Goal: Obtain resource: Obtain resource

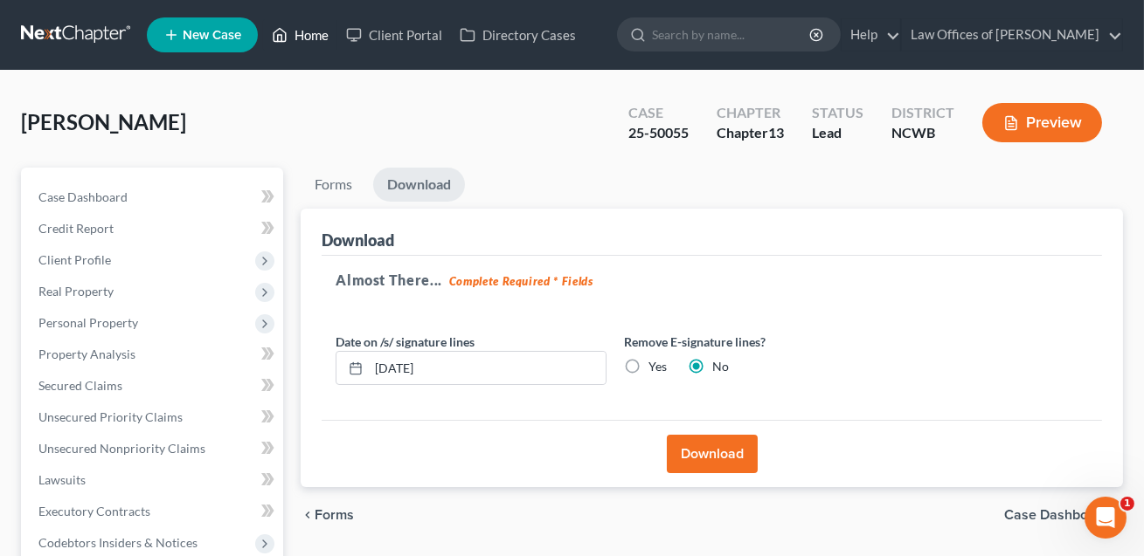
click at [306, 32] on link "Home" at bounding box center [300, 34] width 74 height 31
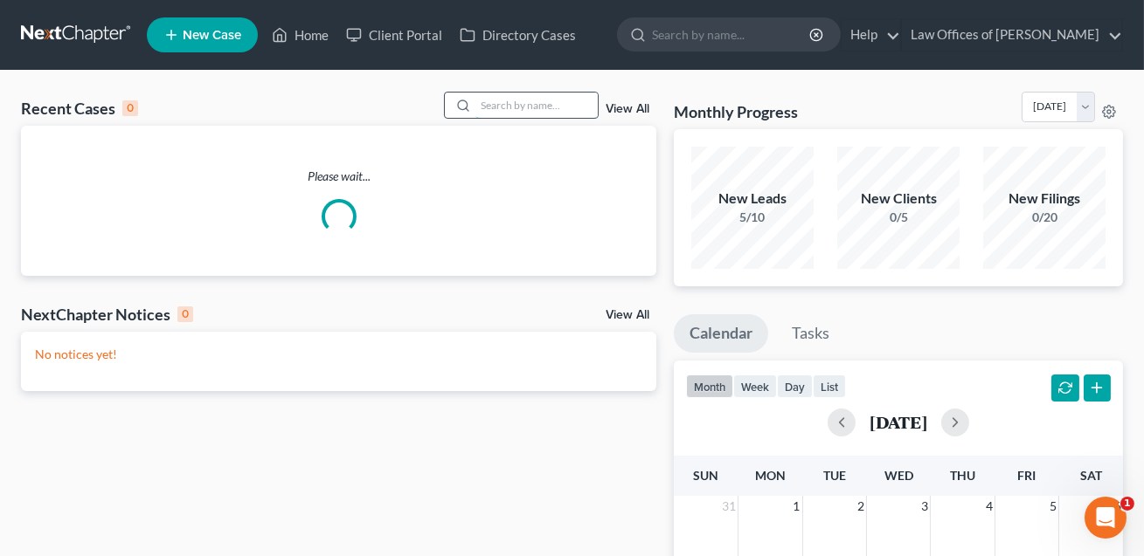
click at [490, 107] on input "search" at bounding box center [536, 105] width 122 height 25
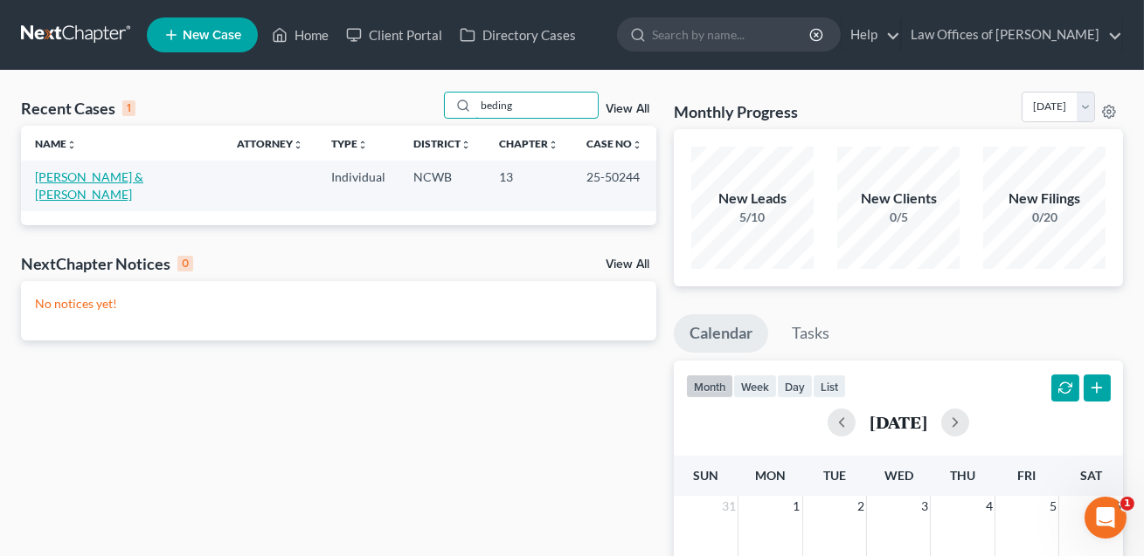
type input "beding"
click at [143, 176] on link "[PERSON_NAME] & [PERSON_NAME]" at bounding box center [89, 185] width 108 height 32
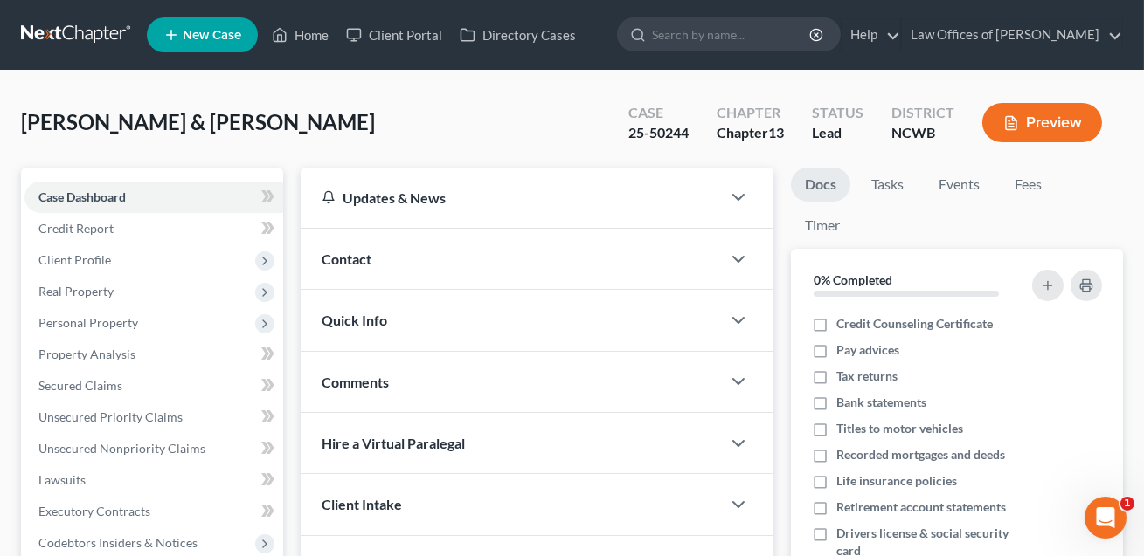
scroll to position [401, 0]
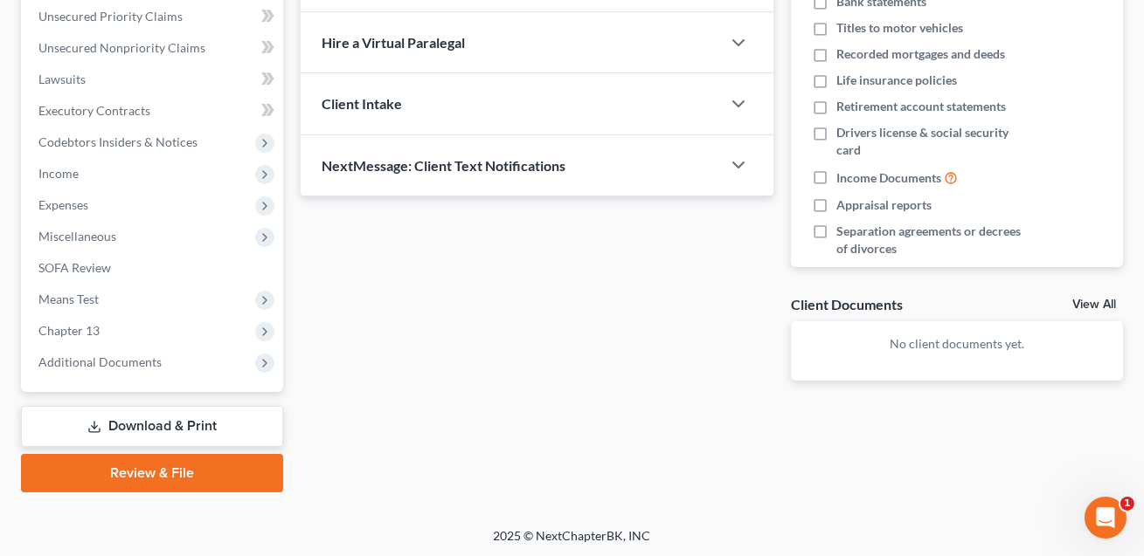
click at [124, 418] on link "Download & Print" at bounding box center [152, 426] width 262 height 41
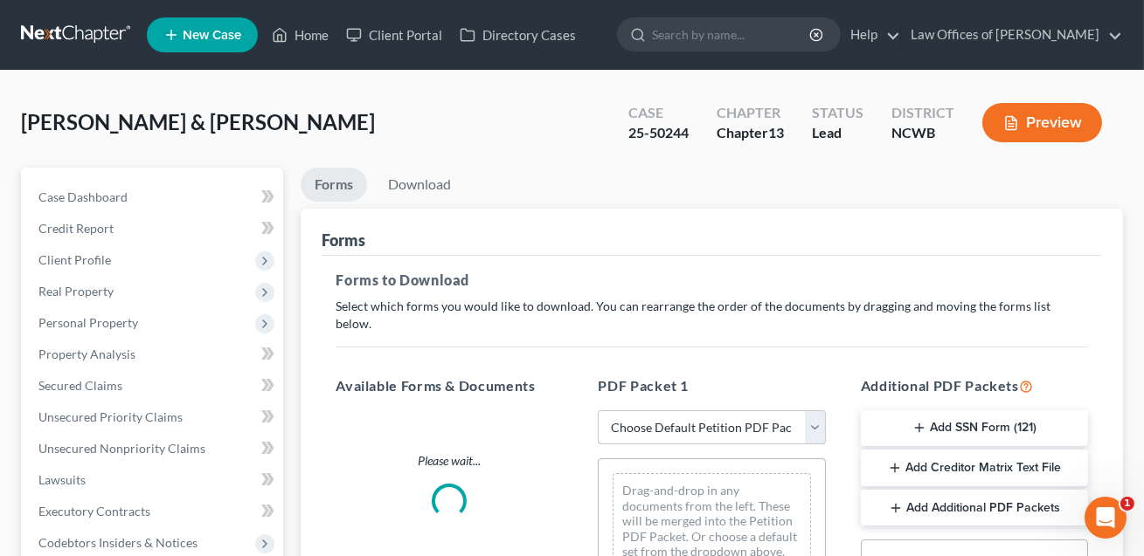
click at [657, 411] on select "Choose Default Petition PDF Packet Complete Bankruptcy Petition (all forms and …" at bounding box center [711, 428] width 227 height 35
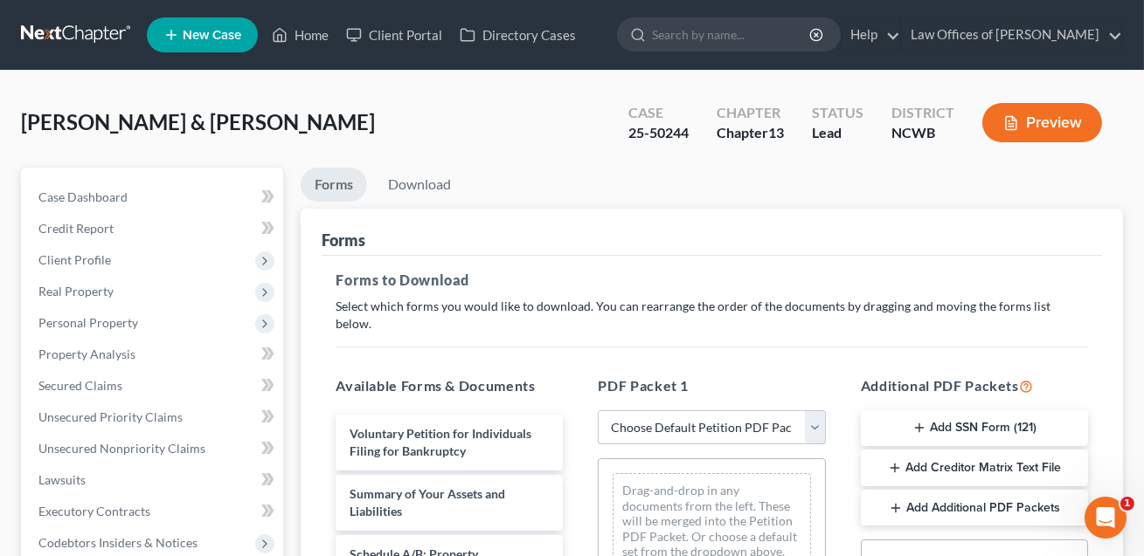
select select "2"
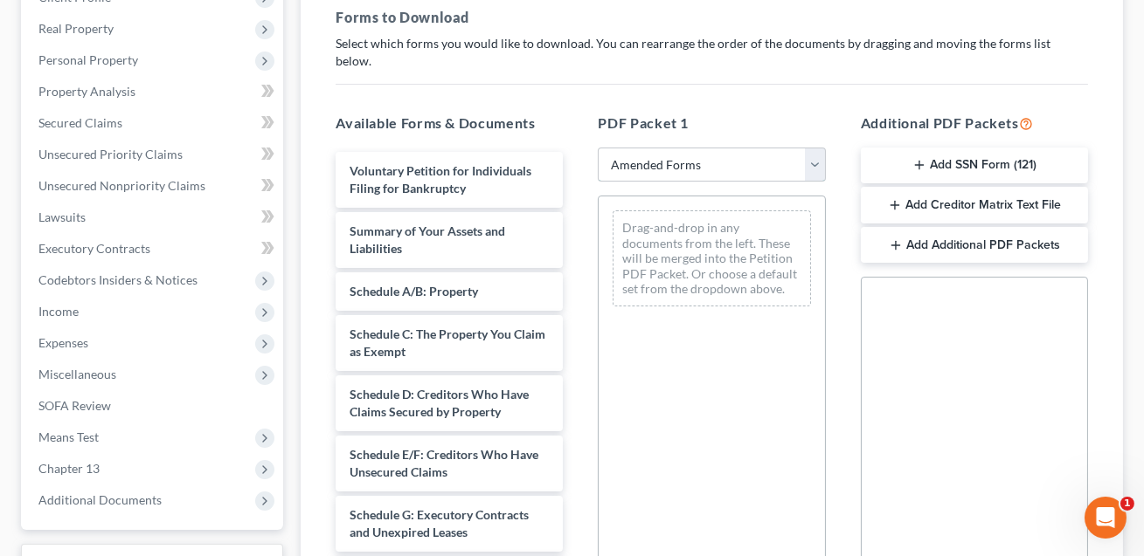
scroll to position [359, 0]
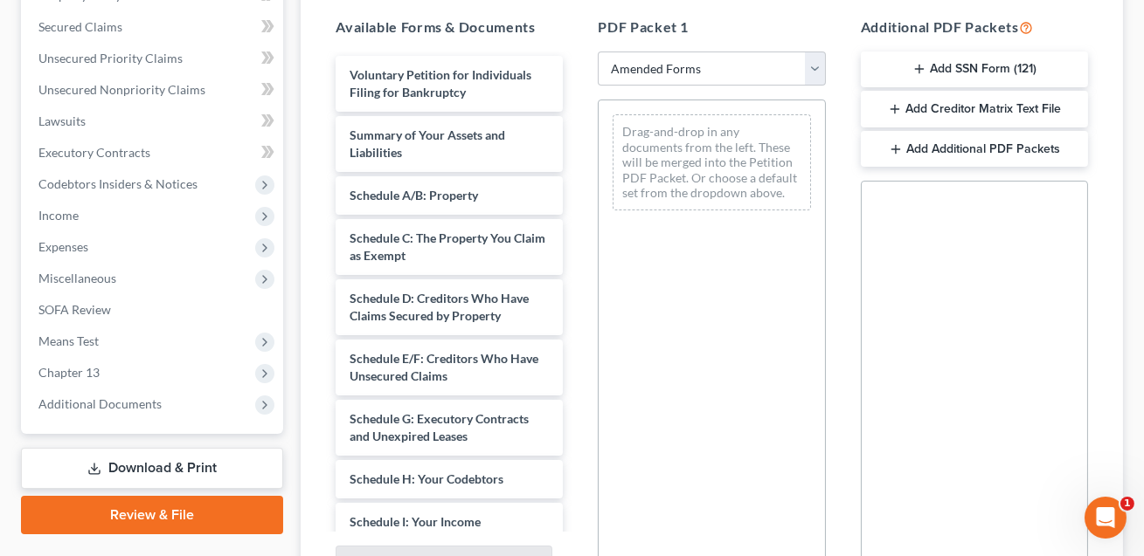
click at [577, 67] on div "Voluntary Petition for Individuals Filing for Bankruptcy Summary of Your Assets…" at bounding box center [448, 552] width 255 height 993
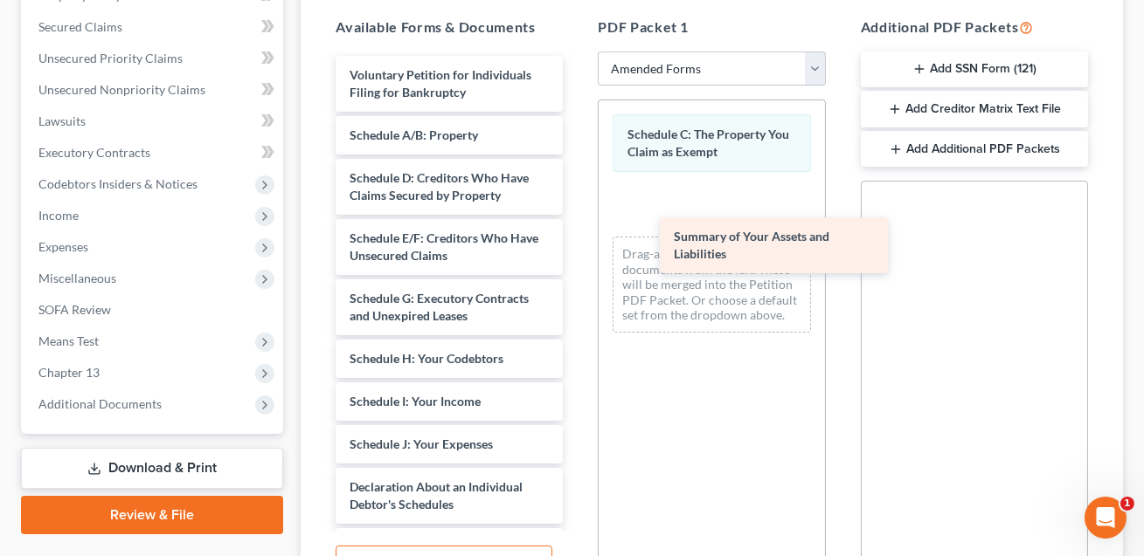
drag, startPoint x: 363, startPoint y: 127, endPoint x: 688, endPoint y: 246, distance: 345.5
click at [577, 246] on div "Summary of Your Assets and Liabilities Voluntary Petition for Individuals Filin…" at bounding box center [448, 492] width 255 height 873
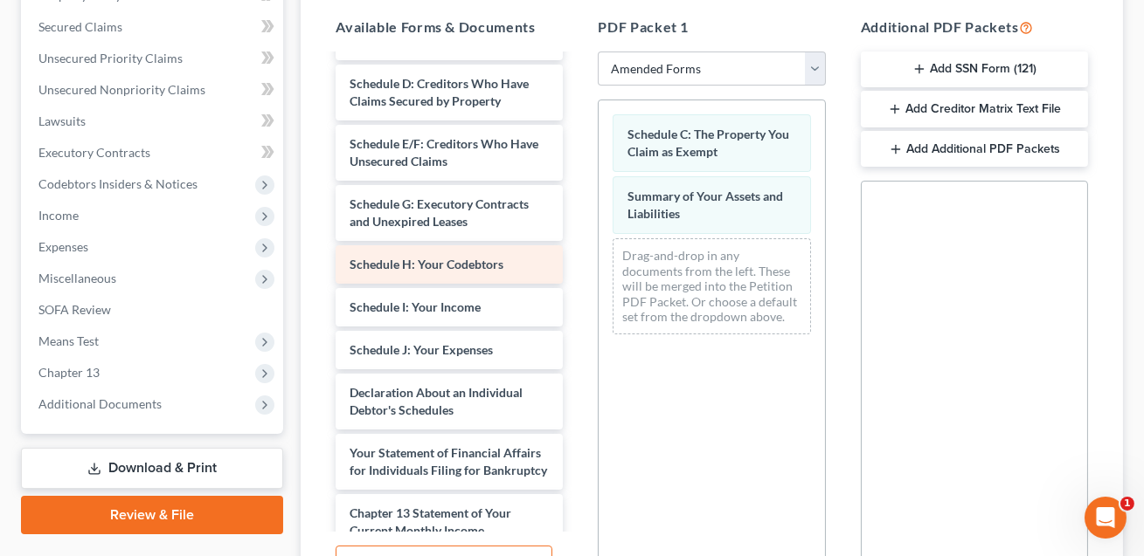
scroll to position [180, 0]
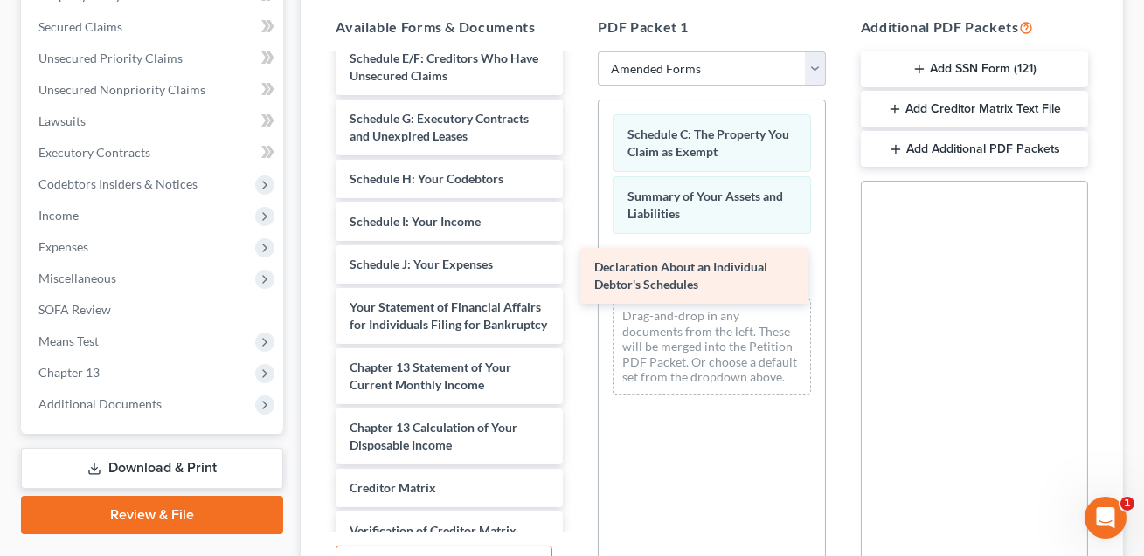
drag, startPoint x: 412, startPoint y: 305, endPoint x: 657, endPoint y: 285, distance: 245.4
click at [577, 285] on div "Declaration About an Individual Debtor's Schedules Voluntary Petition for Indiv…" at bounding box center [448, 282] width 255 height 812
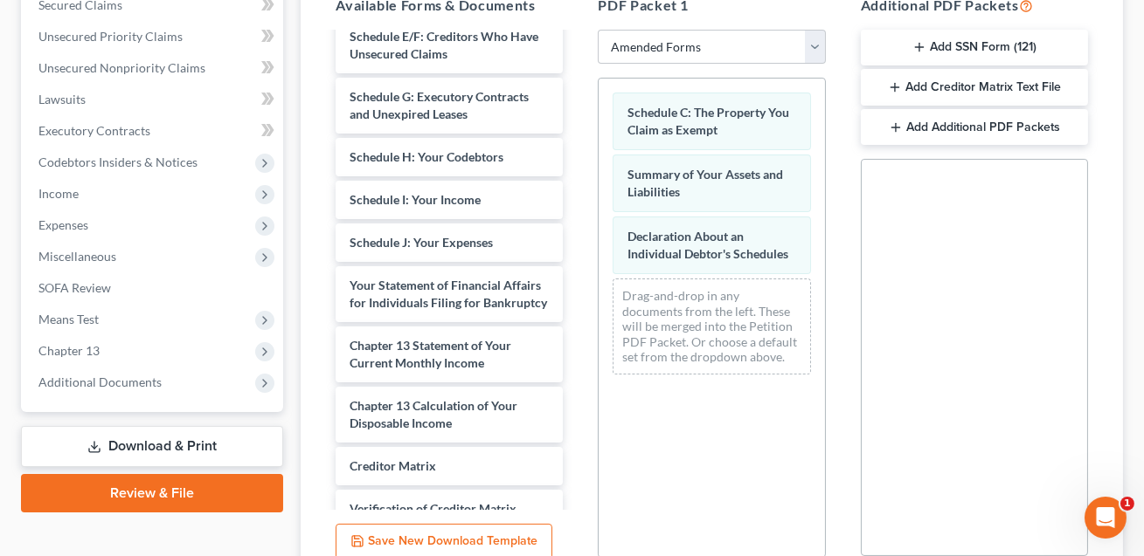
scroll to position [521, 0]
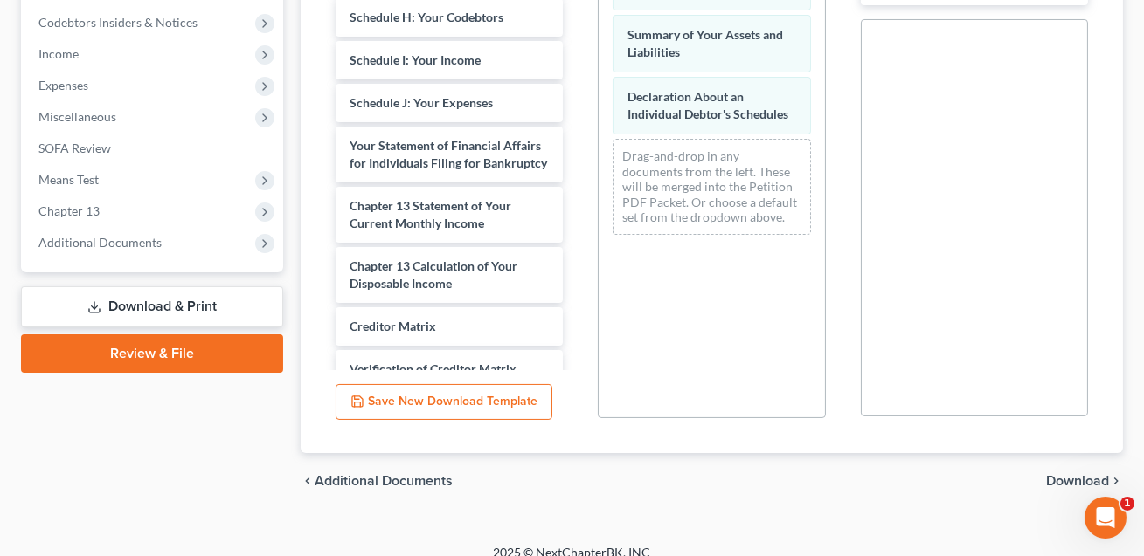
click at [1053, 474] on span "Download" at bounding box center [1077, 481] width 63 height 14
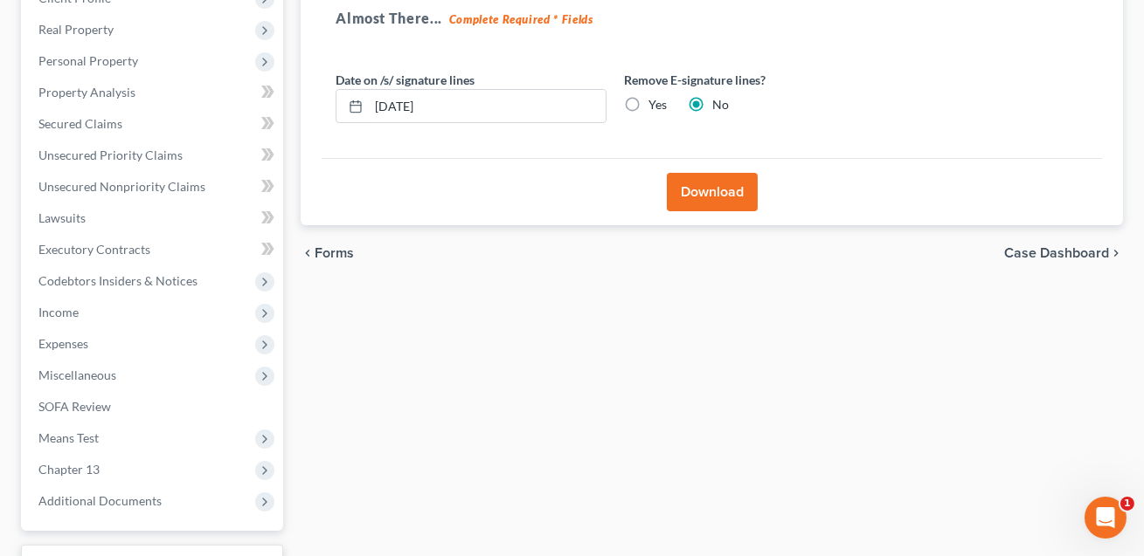
scroll to position [265, 0]
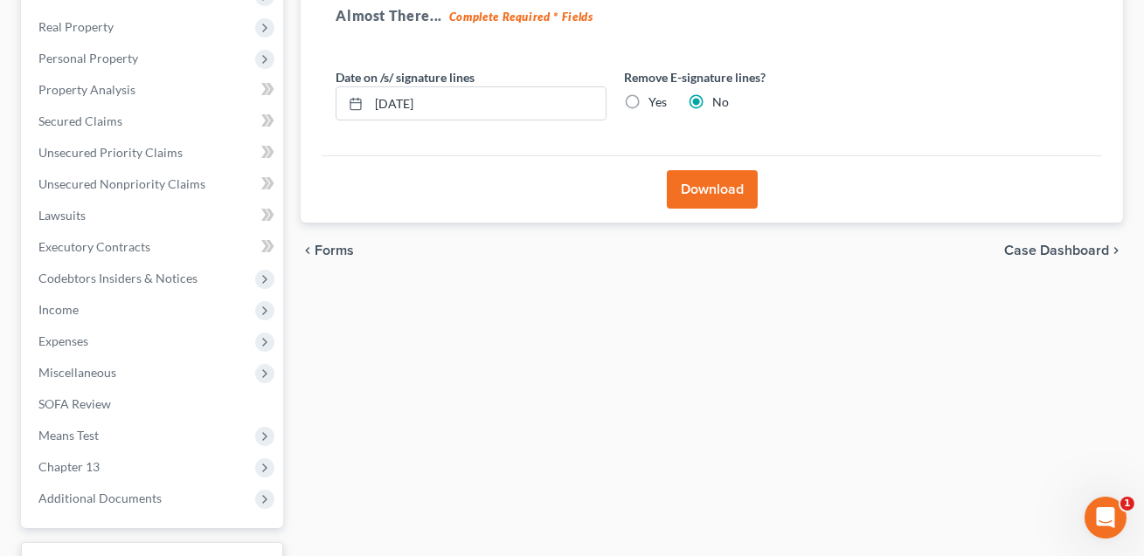
click at [710, 197] on button "Download" at bounding box center [712, 189] width 91 height 38
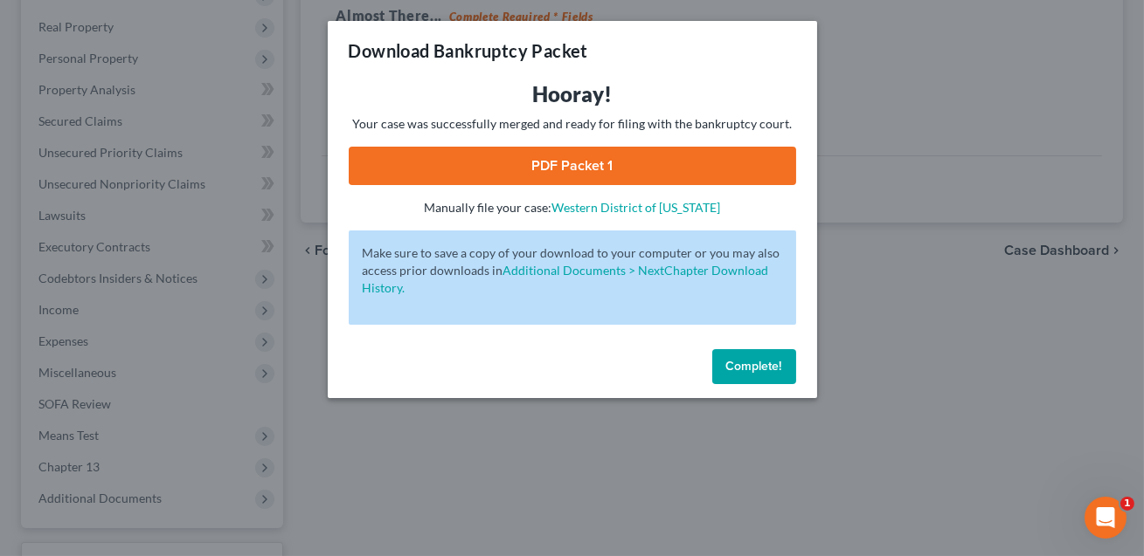
click at [520, 162] on link "PDF Packet 1" at bounding box center [572, 166] width 447 height 38
click at [750, 365] on span "Complete!" at bounding box center [754, 366] width 56 height 15
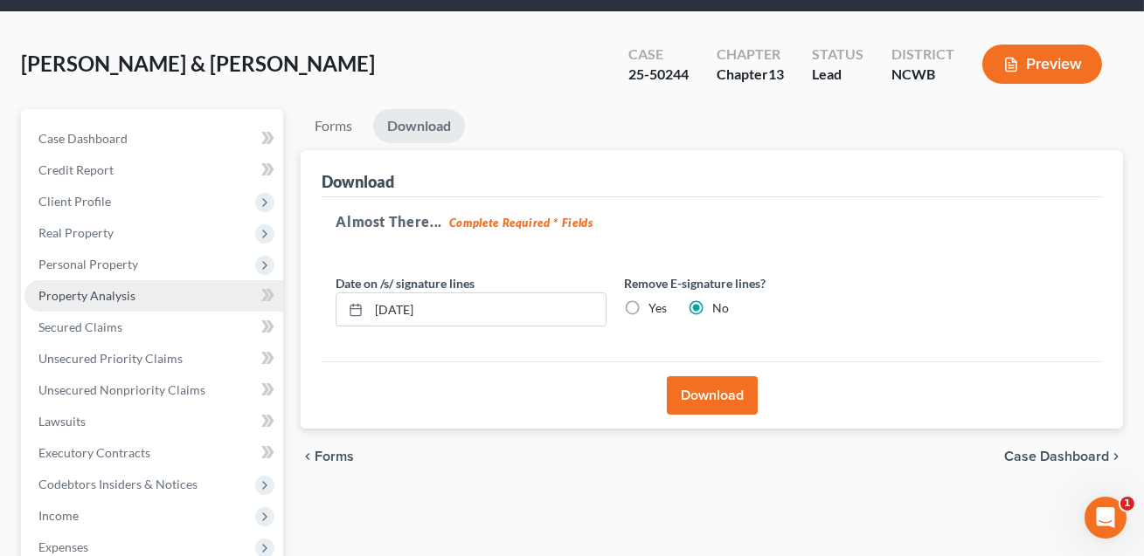
scroll to position [86, 0]
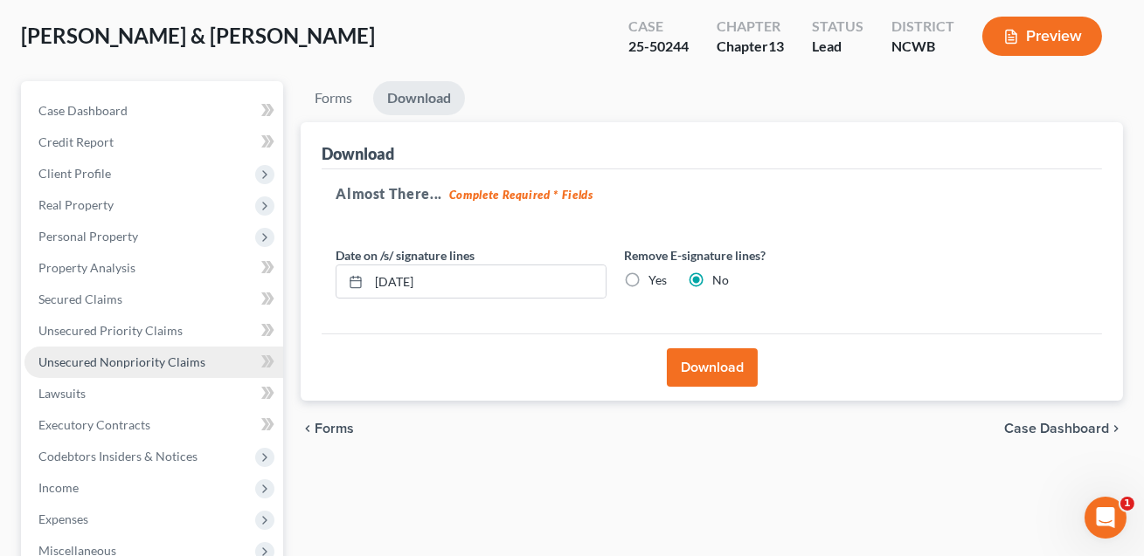
click at [142, 361] on span "Unsecured Nonpriority Claims" at bounding box center [121, 362] width 167 height 15
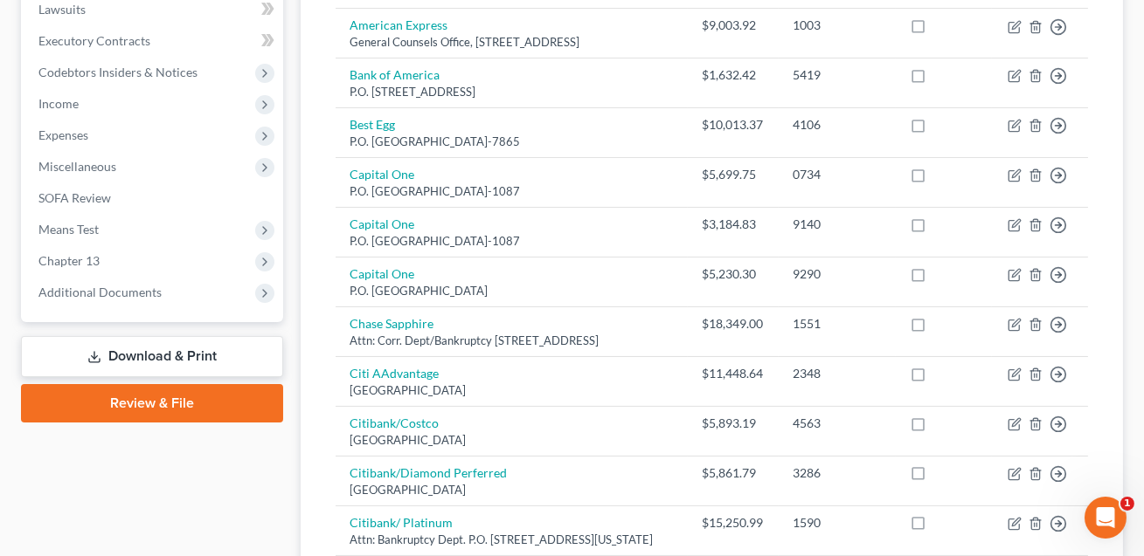
scroll to position [1, 0]
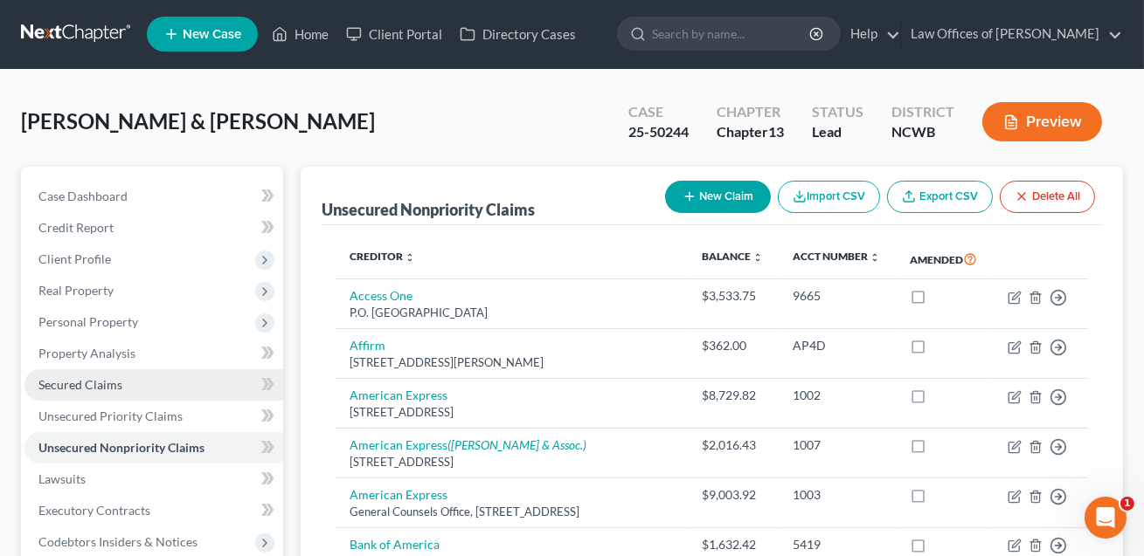
click at [83, 377] on span "Secured Claims" at bounding box center [80, 384] width 84 height 15
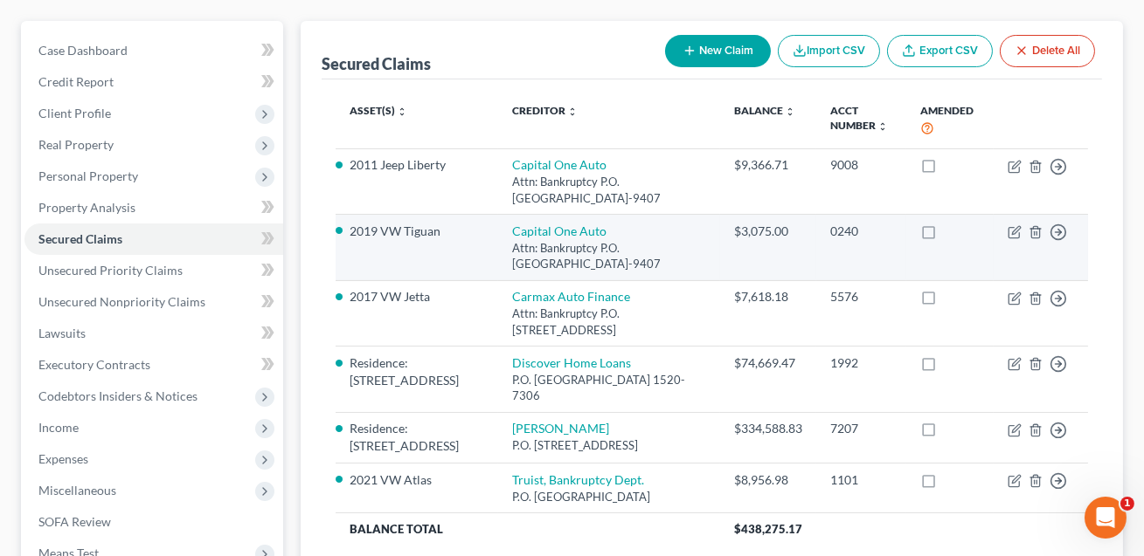
scroll to position [189, 0]
